Goal: Task Accomplishment & Management: Complete application form

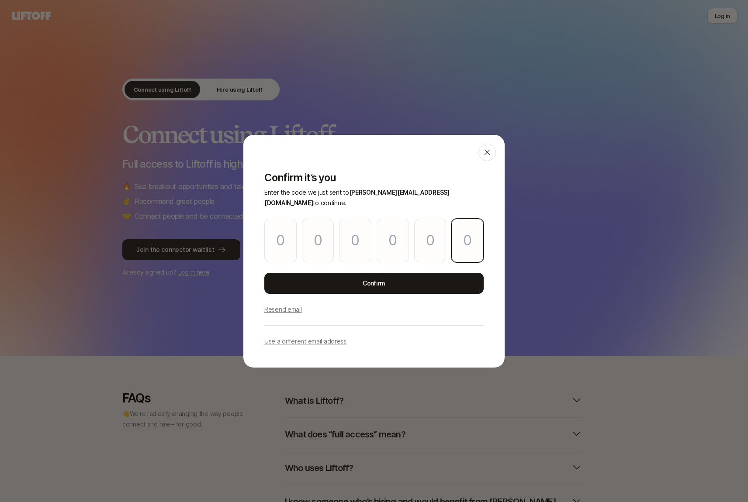
paste input "3"
type input "6"
type input "9"
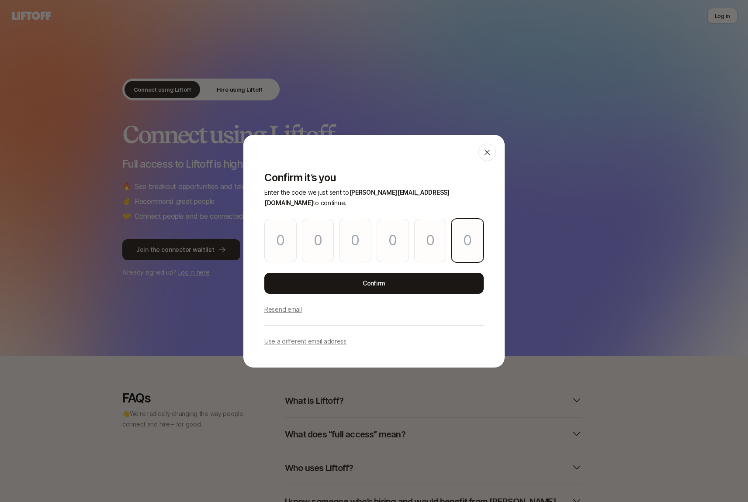
type input "0"
type input "3"
click at [345, 295] on div "Confirm it’s you Enter the code we just sent to [PERSON_NAME][EMAIL_ADDRESS][DO…" at bounding box center [373, 264] width 261 height 207
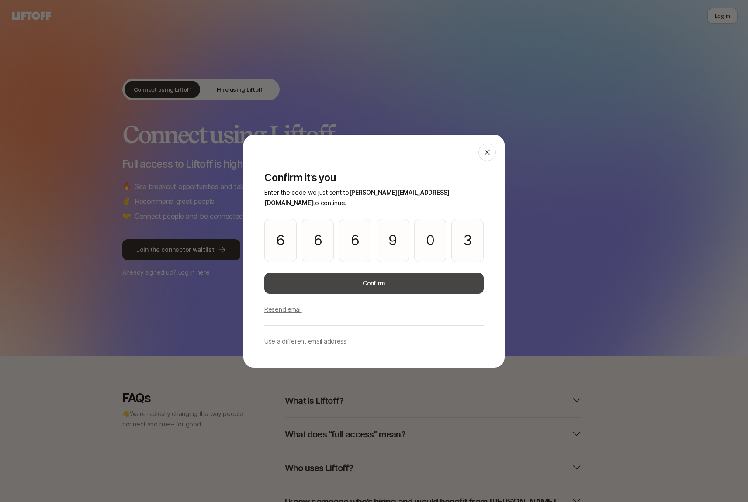
click at [342, 280] on button "Confirm" at bounding box center [373, 283] width 219 height 21
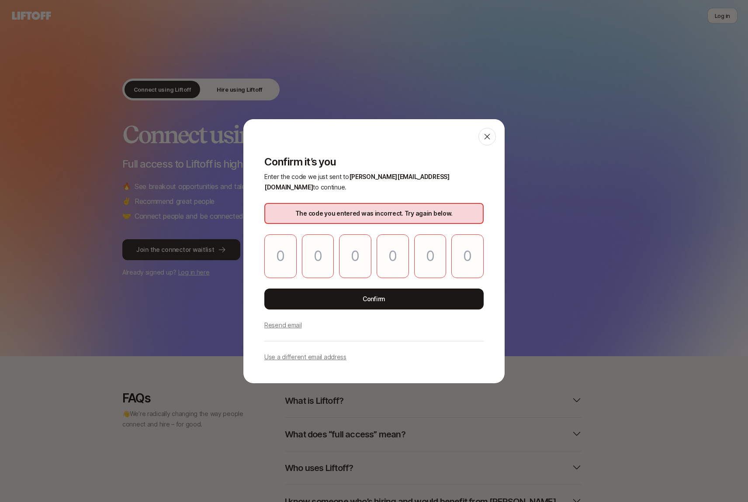
click at [294, 320] on p "Resend email" at bounding box center [283, 325] width 38 height 10
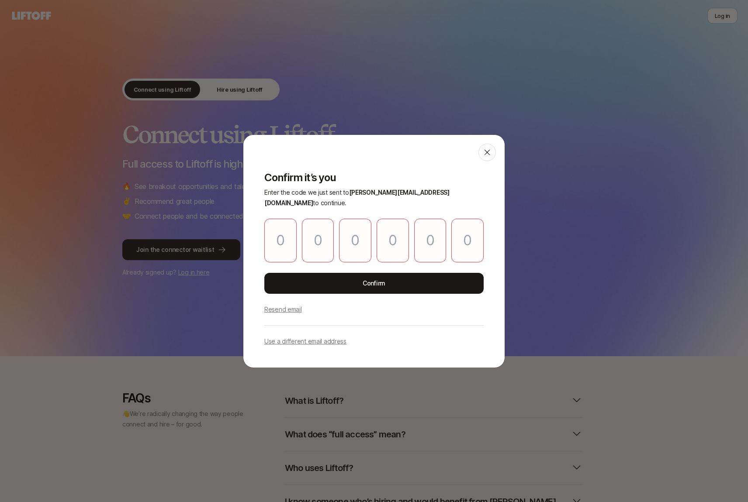
click at [297, 232] on div at bounding box center [373, 241] width 219 height 44
click at [288, 233] on input "Please enter OTP character 1" at bounding box center [280, 241] width 32 height 44
paste input "7"
type input "3"
type input "4"
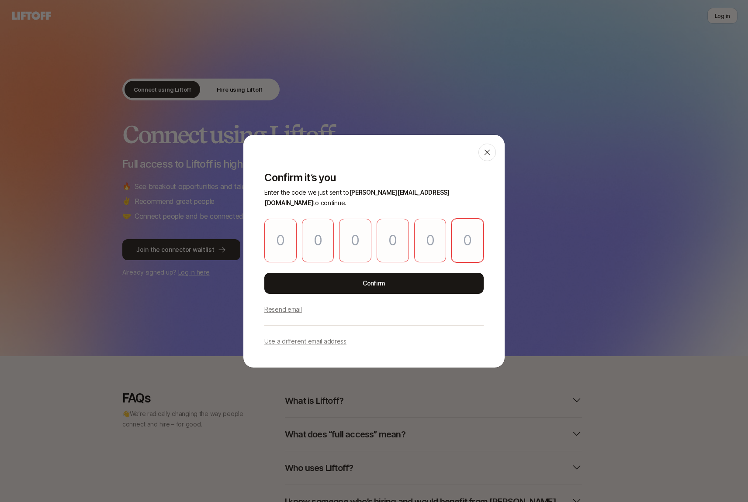
type input "3"
type input "5"
type input "7"
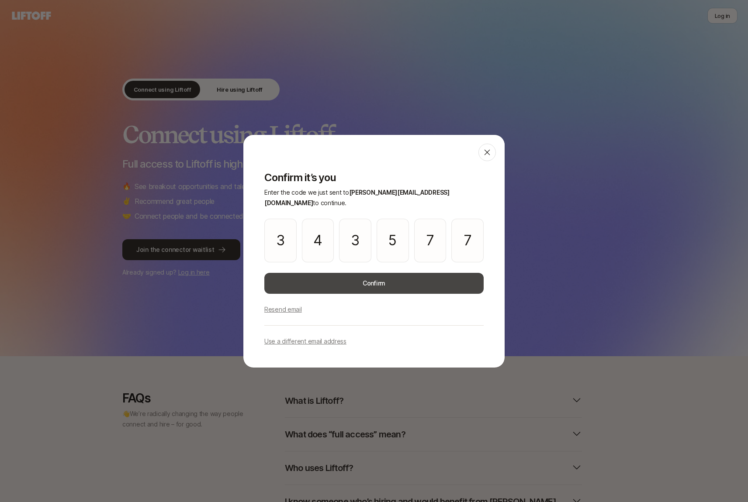
click at [299, 274] on button "Confirm" at bounding box center [373, 283] width 219 height 21
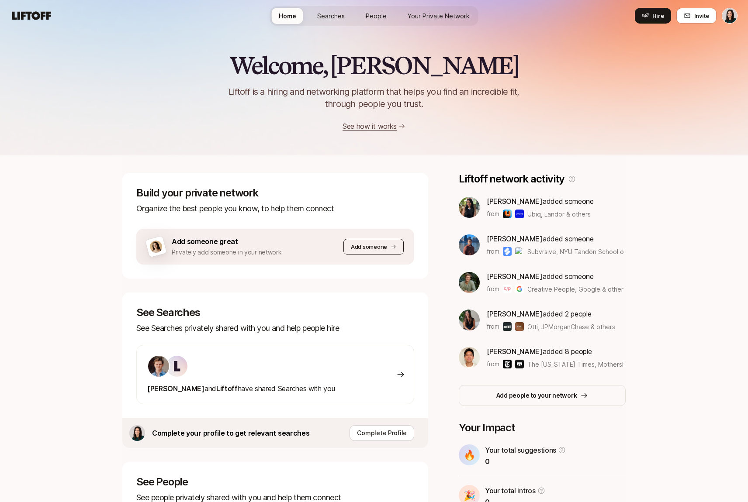
click at [353, 249] on p "Add someone" at bounding box center [369, 246] width 36 height 9
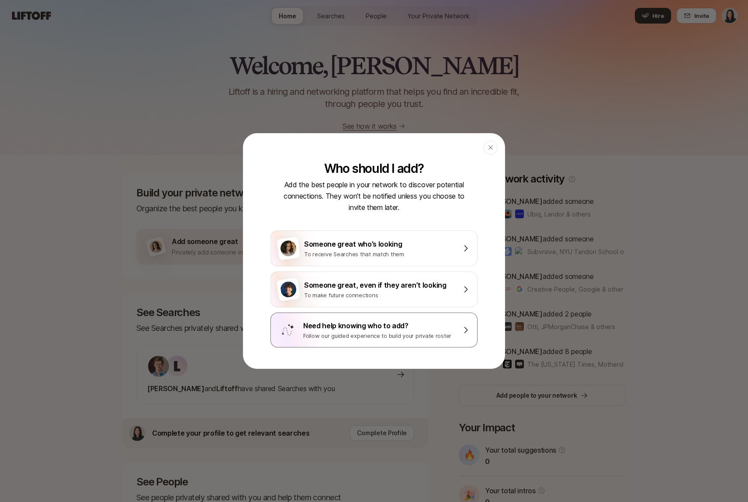
click at [347, 339] on div "Follow our guided experience to build your private roster" at bounding box center [379, 336] width 153 height 9
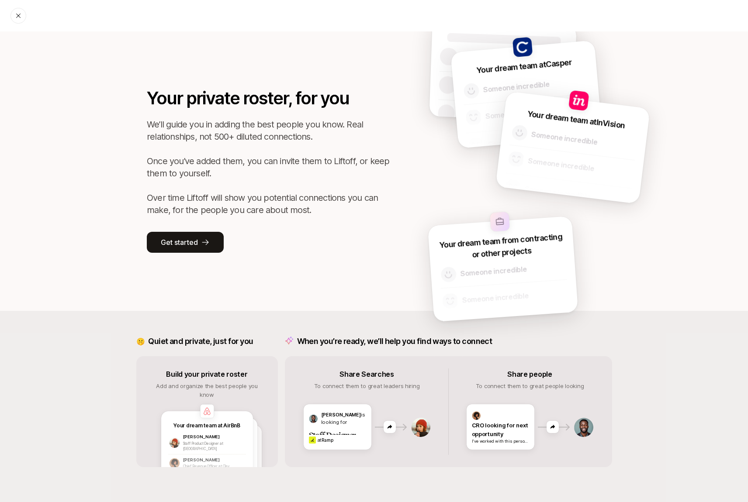
click at [24, 19] on div at bounding box center [18, 16] width 16 height 16
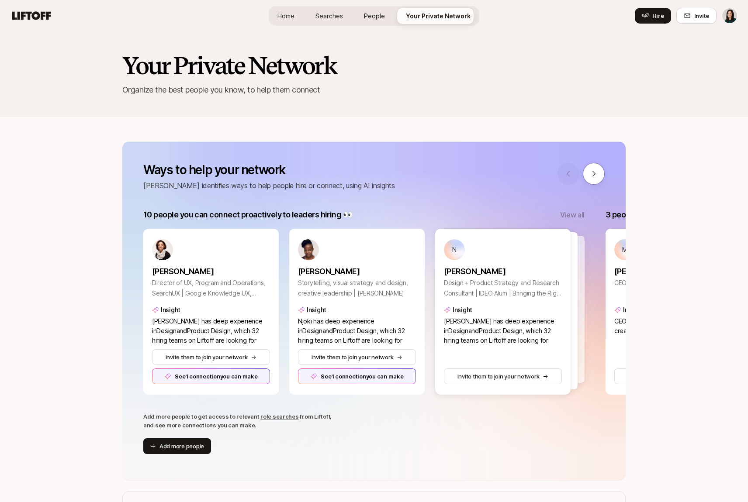
click at [294, 17] on span "Home" at bounding box center [285, 15] width 17 height 9
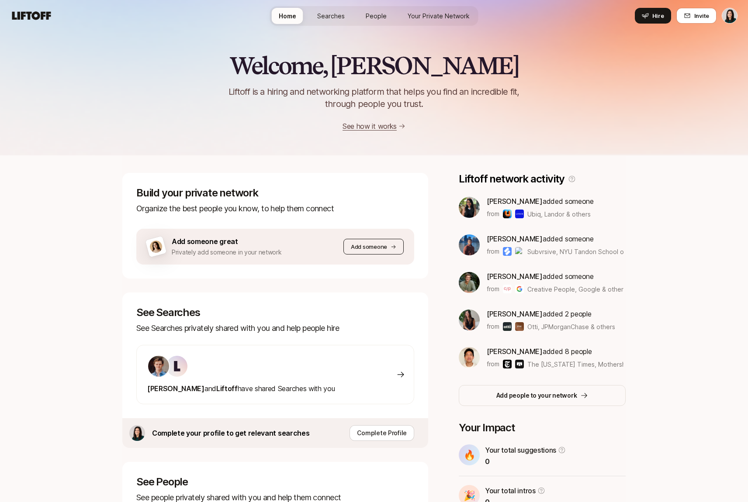
click at [353, 244] on p "Add someone" at bounding box center [369, 246] width 36 height 9
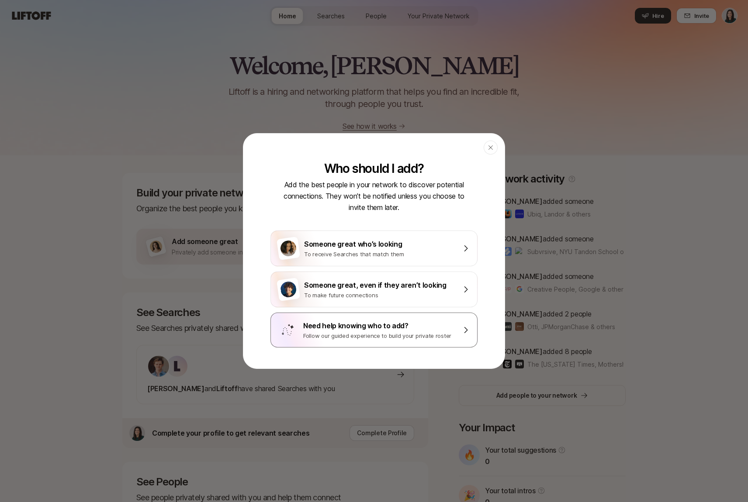
click at [351, 325] on div "Need help knowing who to add?" at bounding box center [379, 325] width 153 height 11
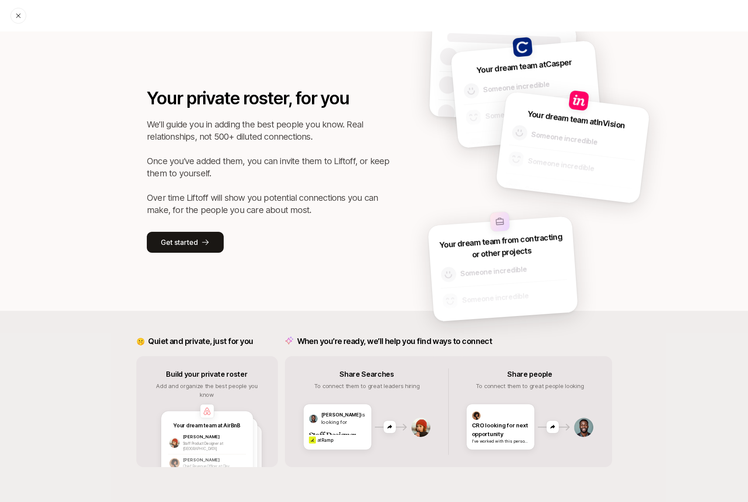
click at [20, 17] on icon at bounding box center [18, 16] width 4 height 4
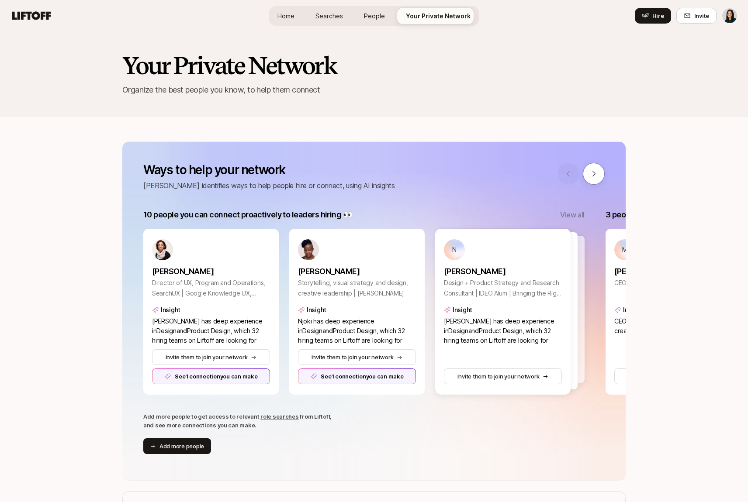
click at [292, 16] on span "Home" at bounding box center [285, 15] width 17 height 9
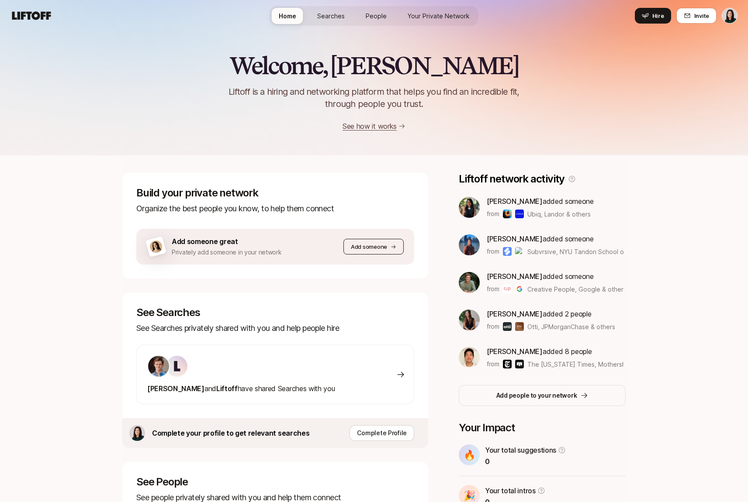
click at [365, 249] on p "Add someone" at bounding box center [369, 246] width 36 height 9
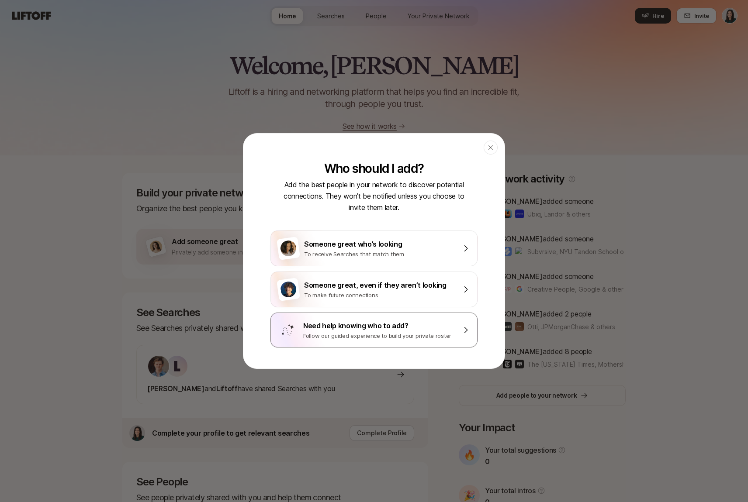
click at [366, 331] on div "Need help knowing who to add?" at bounding box center [379, 325] width 153 height 11
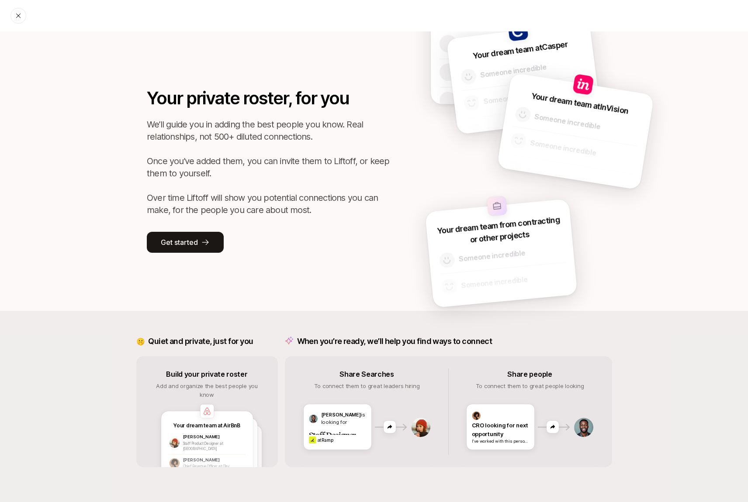
click at [15, 18] on icon at bounding box center [18, 15] width 7 height 7
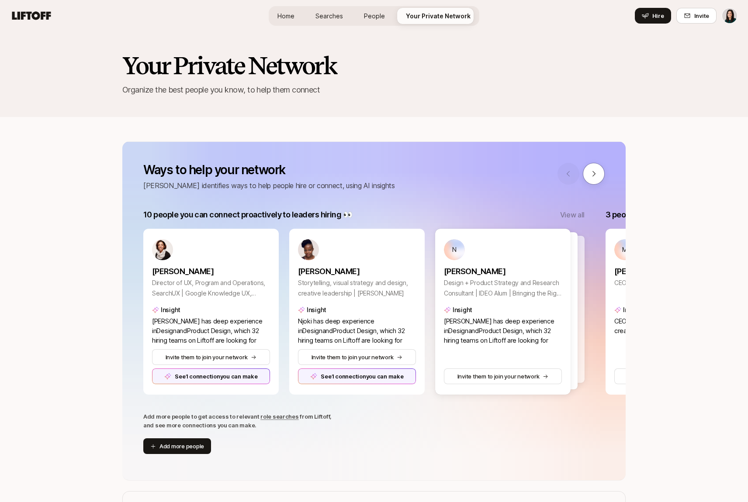
click at [283, 20] on link "Home" at bounding box center [285, 16] width 31 height 16
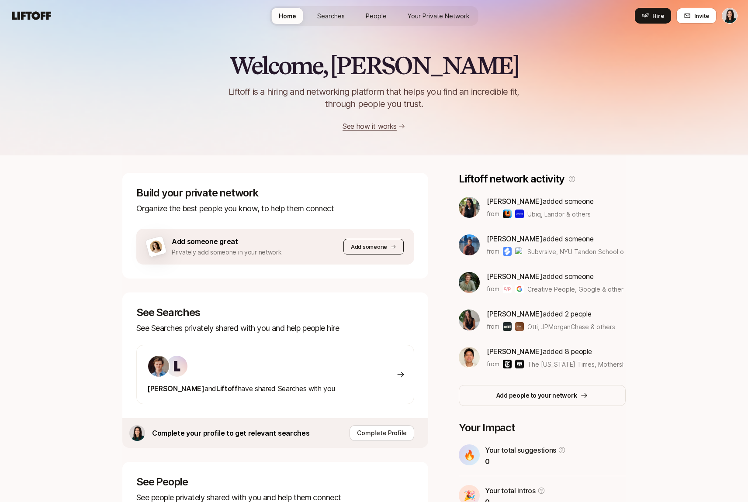
click at [378, 253] on button "Add someone" at bounding box center [373, 247] width 60 height 16
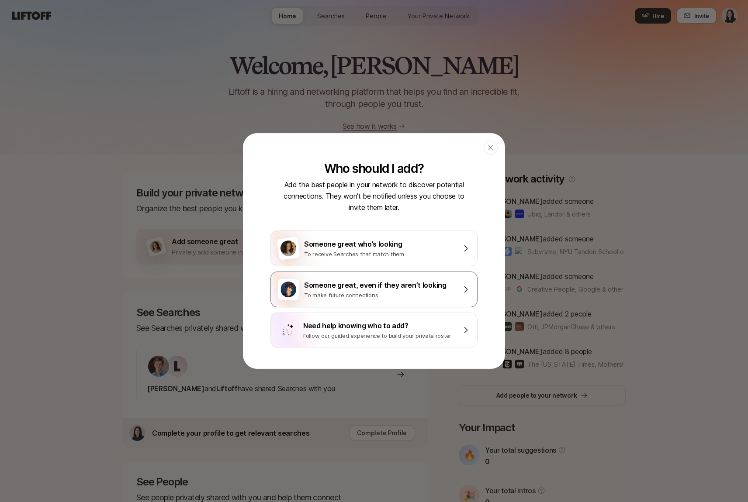
click at [370, 298] on div "To make future connections" at bounding box center [380, 295] width 152 height 9
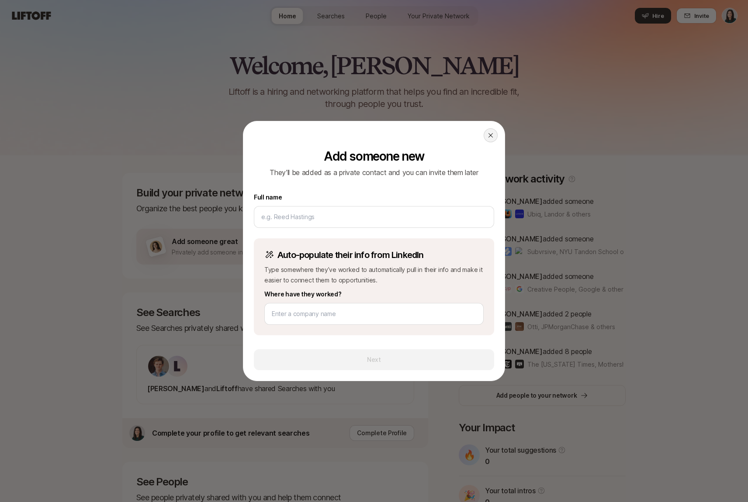
click at [494, 137] on icon at bounding box center [490, 135] width 7 height 7
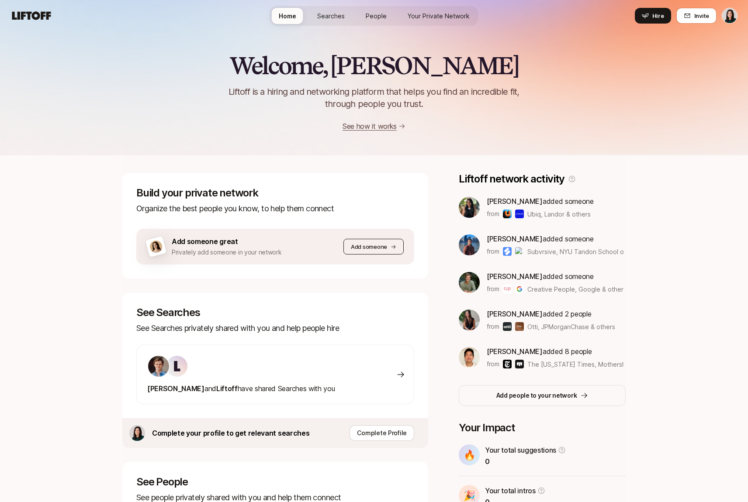
click at [357, 241] on button "Add someone" at bounding box center [373, 247] width 60 height 16
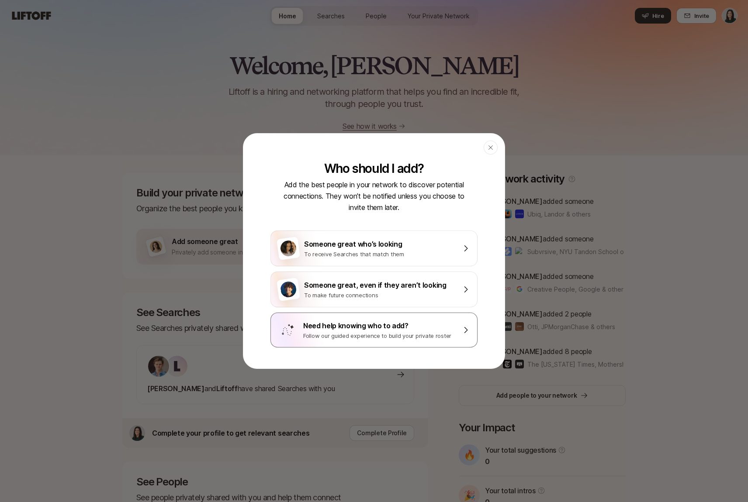
click at [439, 316] on div "Need help knowing who to add? Follow our guided experience to build your privat…" at bounding box center [373, 330] width 207 height 35
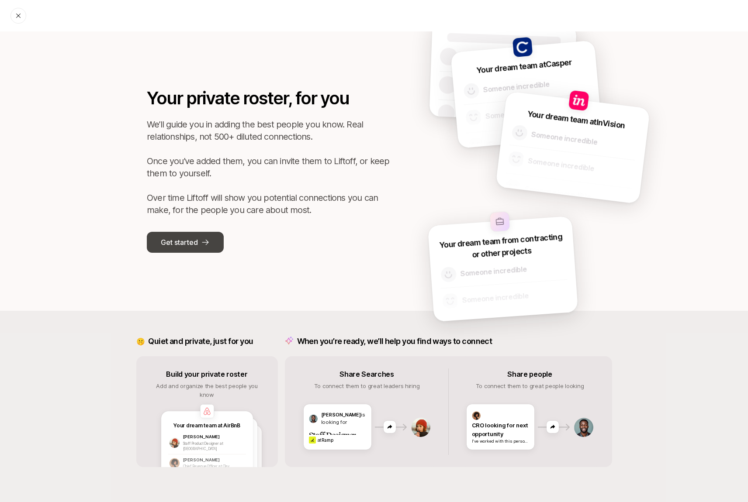
click at [196, 236] on button "Get started" at bounding box center [185, 242] width 77 height 21
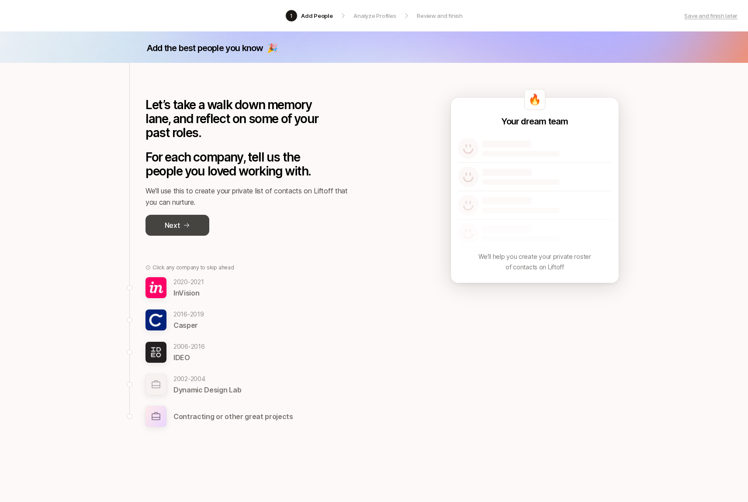
click at [193, 229] on button "Next" at bounding box center [177, 225] width 64 height 21
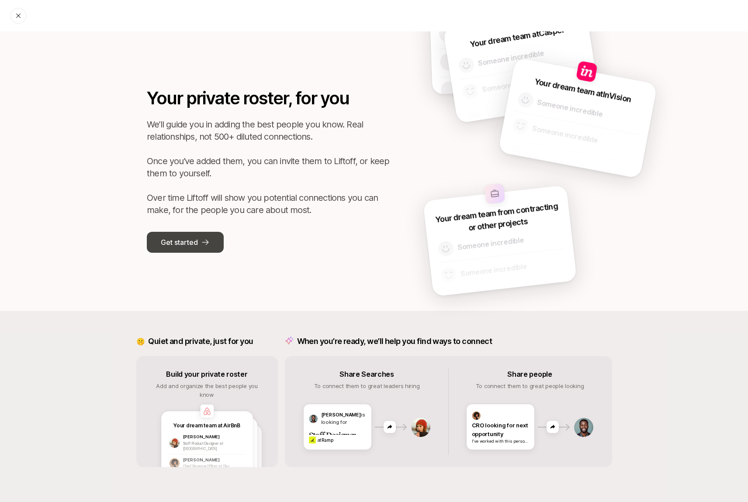
click at [179, 242] on p "Get started" at bounding box center [179, 242] width 37 height 11
